Goal: Task Accomplishment & Management: Complete application form

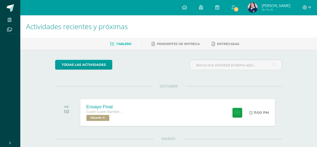
click at [181, 116] on div "Ensayo Final Cuarto Cuarto Bachillerato en Ciencias y Letras con Orientación en…" at bounding box center [178, 112] width 195 height 27
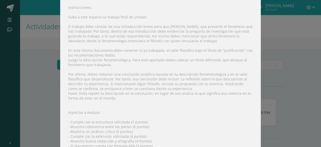
scroll to position [63, 0]
drag, startPoint x: 133, startPoint y: 24, endPoint x: 216, endPoint y: 26, distance: 83.1
click at [216, 26] on div "Instrucciones: Suba a este espacio su trabajo final de unidad. El trabajo debe …" at bounding box center [160, 90] width 201 height 189
click at [192, 29] on div "Instrucciones: Suba a este espacio su trabajo final de unidad. El trabajo debe …" at bounding box center [160, 90] width 201 height 189
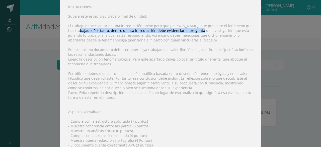
drag, startPoint x: 67, startPoint y: 29, endPoint x: 190, endPoint y: 30, distance: 122.9
click at [190, 30] on div "Instrucciones: Suba a este espacio su trabajo final de unidad. El trabajo debe …" at bounding box center [160, 90] width 201 height 189
click at [164, 28] on div "Instrucciones: Suba a este espacio su trabajo final de unidad. El trabajo debe …" at bounding box center [160, 90] width 201 height 189
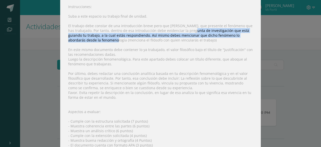
drag, startPoint x: 180, startPoint y: 29, endPoint x: 97, endPoint y: 40, distance: 84.0
click at [97, 40] on div "Instrucciones: Suba a este espacio su trabajo final de unidad. El trabajo debe …" at bounding box center [160, 90] width 201 height 189
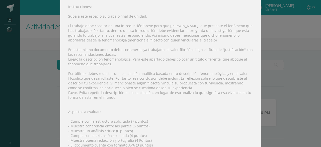
click at [132, 39] on div "Instrucciones: Suba a este espacio su trabajo final de unidad. El trabajo debe …" at bounding box center [160, 90] width 201 height 189
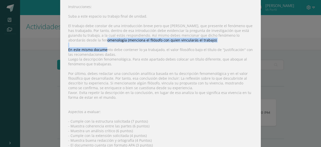
drag, startPoint x: 88, startPoint y: 39, endPoint x: 105, endPoint y: 46, distance: 19.0
click at [105, 46] on div "Instrucciones: Suba a este espacio su trabajo final de unidad. El trabajo debe …" at bounding box center [160, 90] width 201 height 189
click at [76, 49] on div "Instrucciones: Suba a este espacio su trabajo final de unidad. El trabajo debe …" at bounding box center [160, 90] width 201 height 189
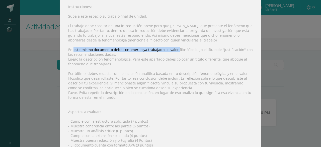
drag, startPoint x: 76, startPoint y: 49, endPoint x: 174, endPoint y: 49, distance: 98.1
click at [174, 49] on div "Instrucciones: Suba a este espacio su trabajo final de unidad. El trabajo debe …" at bounding box center [160, 90] width 201 height 189
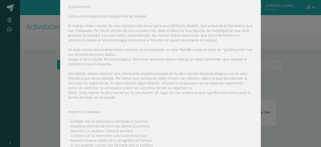
click at [181, 48] on div "Instrucciones: Suba a este espacio su trabajo final de unidad. El trabajo debe …" at bounding box center [160, 90] width 201 height 189
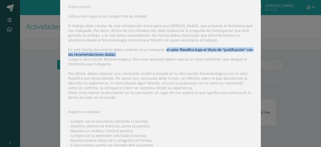
drag, startPoint x: 163, startPoint y: 47, endPoint x: 114, endPoint y: 51, distance: 48.9
click at [114, 51] on div "Instrucciones: Suba a este espacio su trabajo final de unidad. El trabajo debe …" at bounding box center [160, 90] width 201 height 189
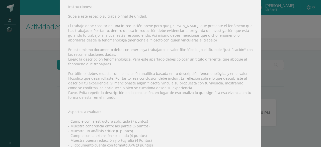
click at [96, 60] on div "Instrucciones: Suba a este espacio su trabajo final de unidad. El trabajo debe …" at bounding box center [160, 90] width 201 height 189
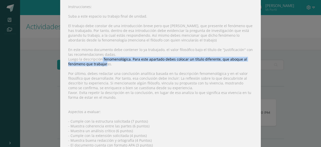
drag, startPoint x: 99, startPoint y: 58, endPoint x: 105, endPoint y: 63, distance: 7.0
click at [105, 63] on div "Instrucciones: Suba a este espacio su trabajo final de unidad. El trabajo debe …" at bounding box center [160, 90] width 201 height 189
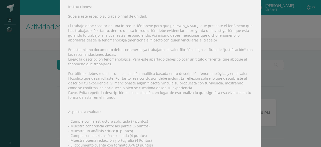
click at [87, 70] on div "Instrucciones: Suba a este espacio su trabajo final de unidad. El trabajo debe …" at bounding box center [160, 90] width 201 height 189
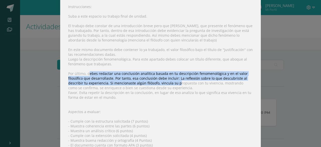
drag, startPoint x: 87, startPoint y: 70, endPoint x: 175, endPoint y: 80, distance: 88.3
click at [175, 80] on div "Instrucciones: Suba a este espacio su trabajo final de unidad. El trabajo debe …" at bounding box center [160, 90] width 201 height 189
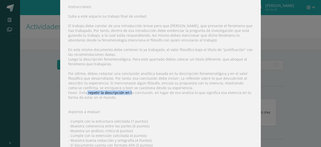
drag, startPoint x: 85, startPoint y: 91, endPoint x: 128, endPoint y: 90, distance: 42.9
click at [128, 90] on div "Instrucciones: Suba a este espacio su trabajo final de unidad. El trabajo debe …" at bounding box center [160, 90] width 201 height 189
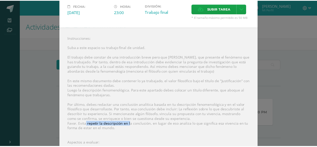
scroll to position [17, 0]
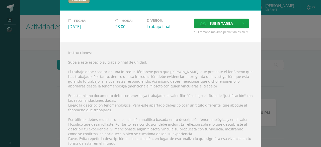
click at [267, 43] on div "Ensayo Final Filosofía Fecha: [DATE] Hora: 23:00 División: Trabajo final" at bounding box center [160, 107] width 317 height 248
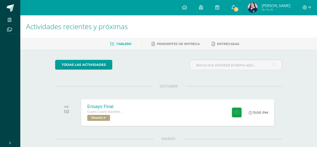
click at [239, 10] on span "2" at bounding box center [237, 10] width 6 height 6
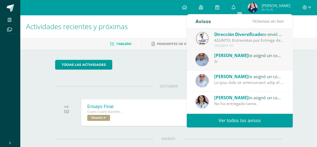
click at [268, 84] on div at bounding box center [249, 83] width 70 height 6
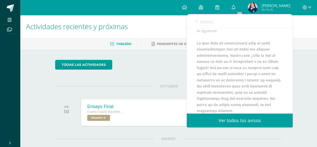
scroll to position [40, 0]
click at [220, 73] on b at bounding box center [239, 115] width 85 height 152
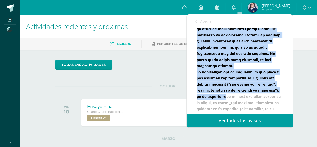
scroll to position [104, 0]
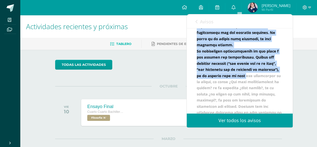
drag, startPoint x: 223, startPoint y: 72, endPoint x: 268, endPoint y: 104, distance: 55.3
click at [268, 104] on b at bounding box center [239, 51] width 85 height 152
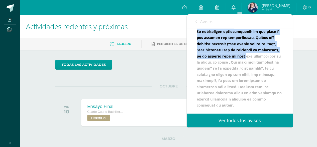
scroll to position [155, 0]
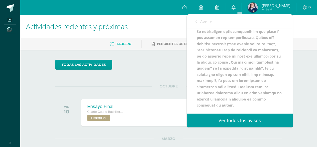
click at [267, 105] on div "Juan te asignó un comentario en Avance de ensayo final para Filosofía en indicó…" at bounding box center [240, 19] width 86 height 178
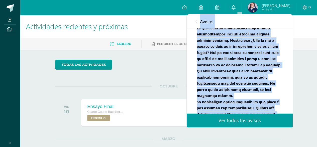
scroll to position [18, 0]
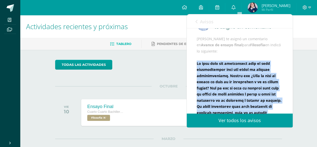
drag, startPoint x: 267, startPoint y: 105, endPoint x: 190, endPoint y: 87, distance: 78.4
click at [190, 87] on div "Juan te asignó un comentario Juan te asignó un comentario en Avance de ensayo f…" at bounding box center [240, 114] width 106 height 209
copy b "El tema está muy interesante pero se debe reestructurar para que tenga su enfoq…"
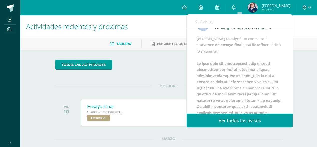
click at [240, 65] on div "Juan te asignó un comentario en Avance de ensayo final para Filosofía en indicó…" at bounding box center [240, 125] width 86 height 178
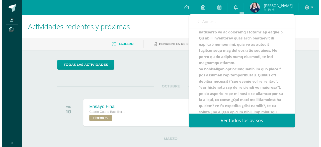
scroll to position [155, 0]
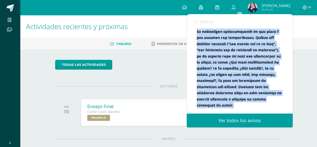
drag, startPoint x: 197, startPoint y: 87, endPoint x: 267, endPoint y: 106, distance: 72.3
click at [267, 106] on div "Juan te asignó un comentario en Avance de ensayo final para Filosofía en indicó…" at bounding box center [240, 19] width 86 height 178
copy b "El tema está muy interesante pero se debe reestructurar para que tenga su enfoq…"
click at [265, 100] on b at bounding box center [239, 31] width 85 height 152
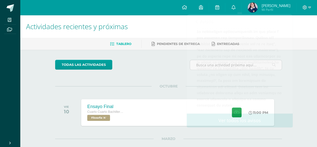
click at [298, 92] on div "Actividades recientes y próximas Tablero Pendientes de entrega Entregadas todas…" at bounding box center [168, 137] width 297 height 244
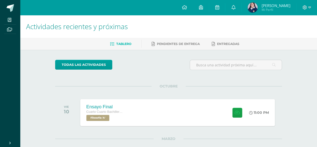
click at [166, 114] on div "Ensayo Final Cuarto Cuarto Bachillerato en Ciencias y Letras con Orientación en…" at bounding box center [178, 112] width 195 height 27
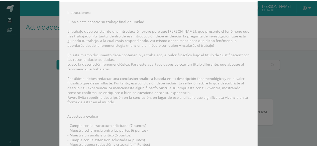
scroll to position [50, 0]
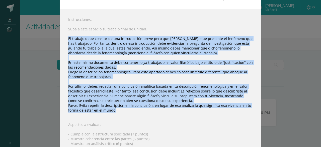
drag, startPoint x: 67, startPoint y: 37, endPoint x: 121, endPoint y: 110, distance: 90.4
click at [121, 110] on div "Instrucciones: Suba a este espacio su trabajo final de unidad. El trabajo debe …" at bounding box center [160, 103] width 201 height 189
copy div "El trabajo debe constar de una introducción breve pero que clara, que presente …"
click at [95, 74] on div "Instrucciones: Suba a este espacio su trabajo final de unidad. El trabajo debe …" at bounding box center [160, 103] width 201 height 189
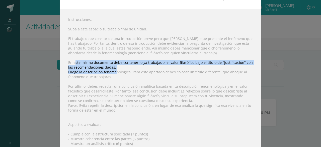
drag, startPoint x: 72, startPoint y: 61, endPoint x: 122, endPoint y: 68, distance: 50.0
click at [120, 68] on div "Instrucciones: Suba a este espacio su trabajo final de unidad. El trabajo debe …" at bounding box center [160, 103] width 201 height 189
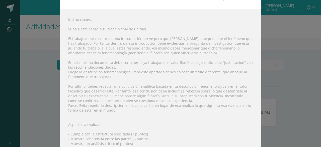
click at [153, 70] on div "Instrucciones: Suba a este espacio su trabajo final de unidad. El trabajo debe …" at bounding box center [160, 103] width 201 height 189
click at [302, 36] on div "Ensayo Final Filosofía Fecha: [DATE] Hora: 23:00 División: Trabajo final" at bounding box center [160, 74] width 317 height 248
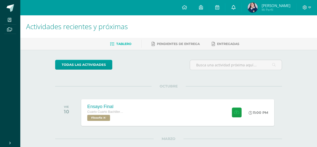
click at [236, 8] on icon at bounding box center [234, 7] width 4 height 5
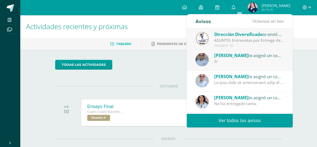
click at [250, 88] on div "Juan te asignó un comentario en 'Avance de ensayo final' para 'Filosofía'" at bounding box center [240, 80] width 106 height 21
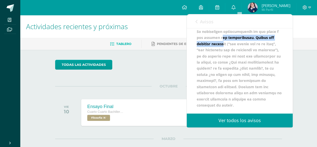
drag, startPoint x: 225, startPoint y: 39, endPoint x: 227, endPoint y: 41, distance: 2.7
click at [227, 41] on b at bounding box center [239, 31] width 85 height 152
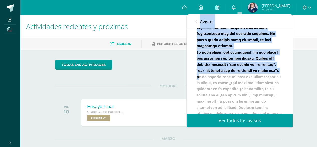
scroll to position [0, 0]
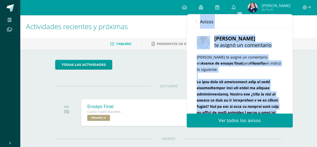
drag, startPoint x: 221, startPoint y: 58, endPoint x: 272, endPoint y: 77, distance: 54.4
click at [272, 77] on div "Juan te asignó un comentario en Avance de ensayo final para Filosofía en indicó…" at bounding box center [240, 143] width 86 height 178
click at [271, 77] on div "Juan te asignó un comentario en Avance de ensayo final para Filosofía en indicó…" at bounding box center [240, 143] width 86 height 178
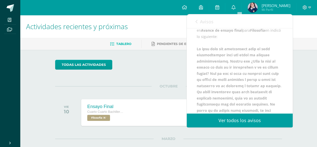
scroll to position [44, 0]
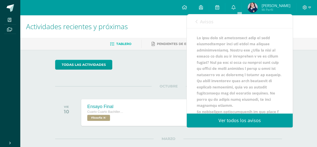
click at [222, 77] on div "Juan te asignó un comentario en Avance de ensayo final para Filosofía en indicó…" at bounding box center [240, 99] width 86 height 178
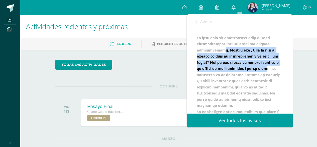
drag, startPoint x: 224, startPoint y: 77, endPoint x: 217, endPoint y: 98, distance: 22.3
click at [217, 98] on b at bounding box center [239, 111] width 85 height 152
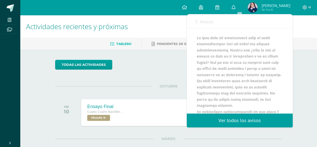
click at [234, 101] on b at bounding box center [239, 111] width 85 height 152
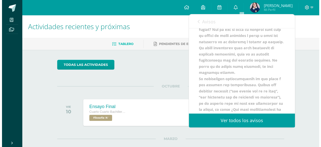
scroll to position [78, 0]
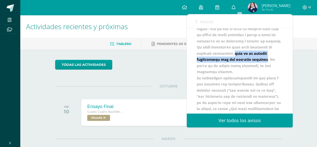
drag, startPoint x: 233, startPoint y: 85, endPoint x: 269, endPoint y: 89, distance: 36.6
click at [269, 89] on b at bounding box center [239, 78] width 85 height 152
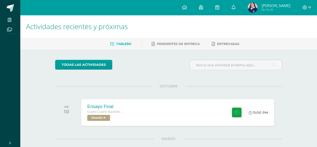
click at [162, 111] on div "Ensayo Final Cuarto Cuarto Bachillerato en Ciencias y Letras con Orientación en…" at bounding box center [178, 112] width 195 height 27
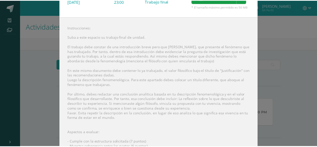
scroll to position [43, 0]
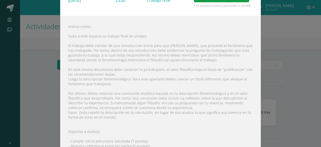
click at [274, 57] on div "Ensayo Final Filosofía Fecha: [DATE] Hora: 23:00 División: Trabajo final" at bounding box center [160, 81] width 317 height 248
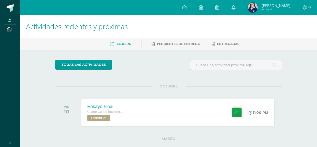
click at [275, 6] on span "[PERSON_NAME]" at bounding box center [276, 5] width 29 height 5
click at [225, 10] on link at bounding box center [217, 7] width 16 height 15
click at [237, 8] on link "0" at bounding box center [234, 7] width 16 height 15
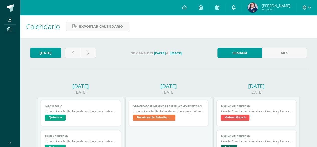
click at [236, 7] on link at bounding box center [234, 7] width 16 height 15
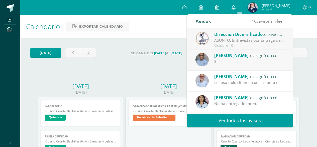
click at [240, 78] on div "Juan te asignó un comentario en 'Avance de ensayo final' para 'Filosofía'" at bounding box center [249, 76] width 70 height 7
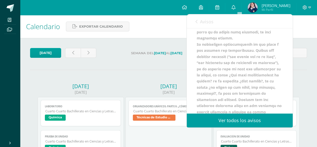
scroll to position [112, 0]
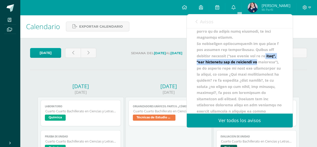
click at [289, 91] on div "Juan te asignó un comentario Juan te asignó un comentario en Avance de ensayo f…" at bounding box center [240, 70] width 106 height 85
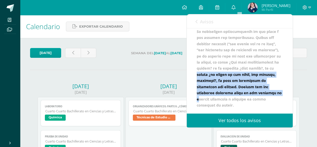
scroll to position [155, 0]
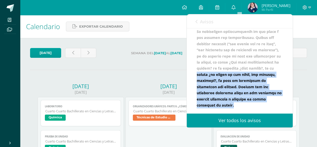
drag, startPoint x: 236, startPoint y: 88, endPoint x: 273, endPoint y: 106, distance: 41.0
click at [273, 106] on div "Juan te asignó un comentario en Avance de ensayo final para Filosofía en indicó…" at bounding box center [240, 19] width 86 height 178
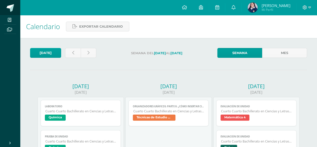
click at [13, 14] on link at bounding box center [10, 7] width 20 height 15
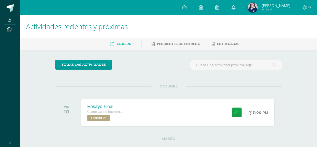
drag, startPoint x: 321, startPoint y: 16, endPoint x: 321, endPoint y: 22, distance: 6.3
click at [317, 22] on html "Mis cursos Archivos Cerrar panel Asesoría Cuarto Cuarto Bachillerato en Ciencia…" at bounding box center [158, 129] width 317 height 259
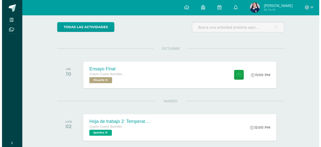
scroll to position [40, 0]
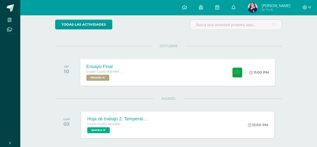
click at [174, 74] on div "Ensayo Final Cuarto Cuarto Bachillerato en Ciencias y Letras con Orientación en…" at bounding box center [178, 72] width 195 height 27
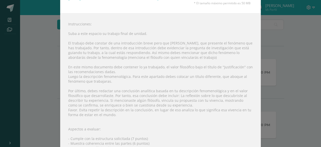
scroll to position [46, 0]
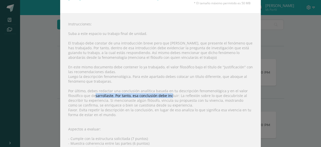
drag, startPoint x: 92, startPoint y: 92, endPoint x: 168, endPoint y: 94, distance: 75.8
click at [168, 94] on div "Instrucciones: Suba a este espacio su trabajo final de unidad. El trabajo debe …" at bounding box center [160, 107] width 201 height 189
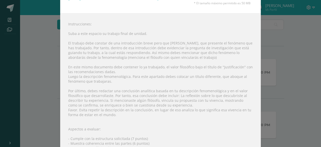
click at [138, 90] on div "Instrucciones: Suba a este espacio su trabajo final de unidad. El trabajo debe …" at bounding box center [160, 107] width 201 height 189
drag, startPoint x: 116, startPoint y: 96, endPoint x: 157, endPoint y: 96, distance: 40.9
click at [157, 96] on div "Instrucciones: Suba a este espacio su trabajo final de unidad. El trabajo debe …" at bounding box center [160, 107] width 201 height 189
click at [157, 95] on div "Instrucciones: Suba a este espacio su trabajo final de unidad. El trabajo debe …" at bounding box center [160, 107] width 201 height 189
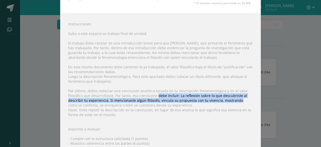
drag, startPoint x: 157, startPoint y: 95, endPoint x: 218, endPoint y: 101, distance: 61.9
click at [218, 101] on div "Instrucciones: Suba a este espacio su trabajo final de unidad. El trabajo debe …" at bounding box center [160, 107] width 201 height 189
click at [205, 96] on div "Instrucciones: Suba a este espacio su trabajo final de unidad. El trabajo debe …" at bounding box center [160, 107] width 201 height 189
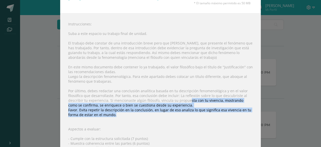
drag, startPoint x: 185, startPoint y: 97, endPoint x: 147, endPoint y: 111, distance: 40.7
click at [147, 111] on div "Instrucciones: Suba a este espacio su trabajo final de unidad. El trabajo debe …" at bounding box center [160, 107] width 201 height 189
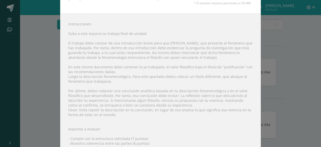
click at [260, 48] on div "Ensayo Final Filosofía Fecha: [DATE] Hora: 23:00 División: Trabajo final" at bounding box center [160, 78] width 317 height 248
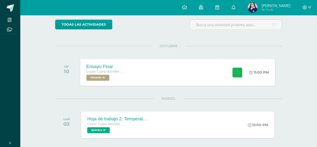
click at [235, 71] on icon at bounding box center [237, 72] width 5 height 4
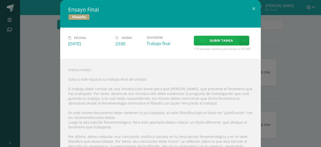
click at [211, 36] on span "Subir tarea" at bounding box center [221, 40] width 23 height 9
click at [0, 0] on input "Subir tarea" at bounding box center [0, 0] width 0 height 0
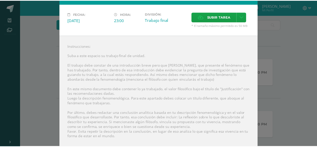
scroll to position [0, 0]
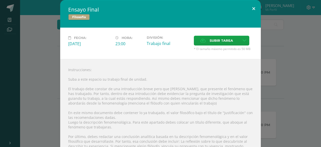
click at [250, 6] on button at bounding box center [254, 8] width 14 height 17
